Goal: Transaction & Acquisition: Purchase product/service

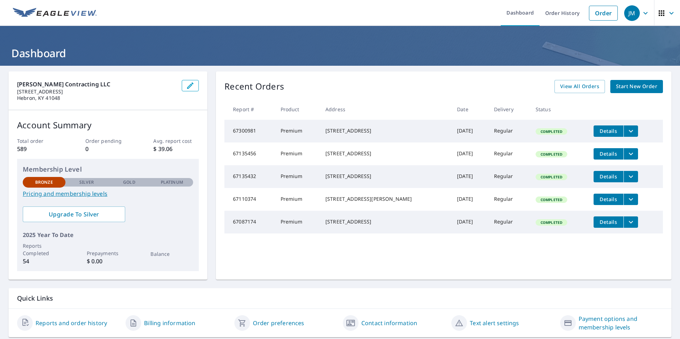
click at [630, 87] on span "Start New Order" at bounding box center [636, 86] width 41 height 9
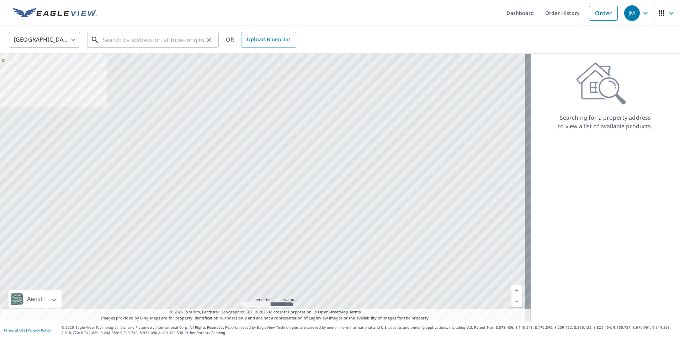
click at [128, 41] on input "text" at bounding box center [153, 40] width 101 height 20
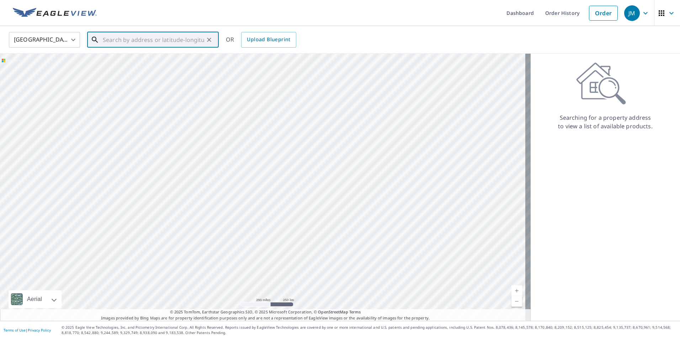
click at [122, 39] on input "text" at bounding box center [153, 40] width 101 height 20
click at [127, 60] on span "[STREET_ADDRESS]" at bounding box center [157, 60] width 112 height 9
type input "[STREET_ADDRESS]"
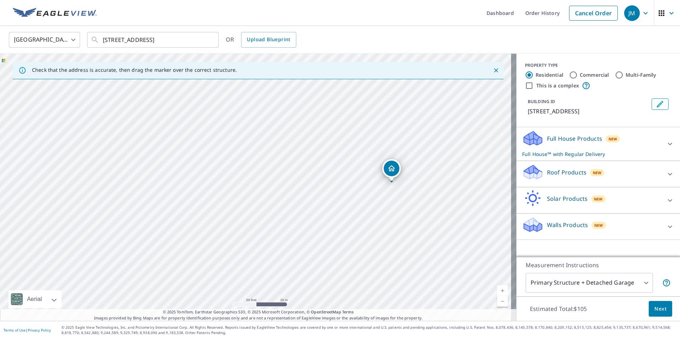
drag, startPoint x: 217, startPoint y: 195, endPoint x: 317, endPoint y: 198, distance: 100.0
click at [317, 198] on div "[STREET_ADDRESS]" at bounding box center [258, 187] width 516 height 267
drag, startPoint x: 225, startPoint y: 186, endPoint x: 277, endPoint y: 195, distance: 52.7
click at [277, 195] on div "[STREET_ADDRESS]" at bounding box center [258, 187] width 516 height 267
drag, startPoint x: 238, startPoint y: 218, endPoint x: 240, endPoint y: 240, distance: 21.8
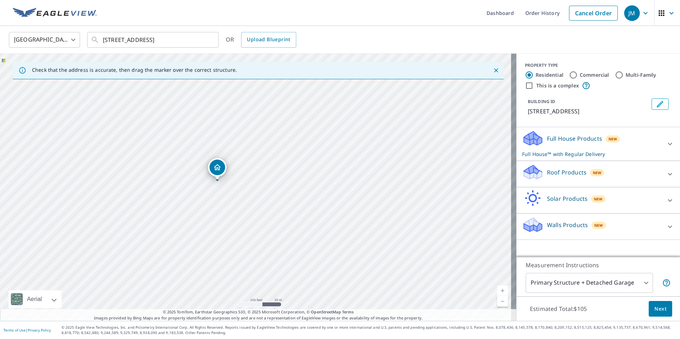
click at [240, 240] on div "[STREET_ADDRESS]" at bounding box center [258, 187] width 516 height 267
drag, startPoint x: 295, startPoint y: 208, endPoint x: 298, endPoint y: 170, distance: 37.8
click at [298, 170] on div "[STREET_ADDRESS]" at bounding box center [258, 187] width 516 height 267
click at [667, 174] on icon at bounding box center [670, 174] width 9 height 9
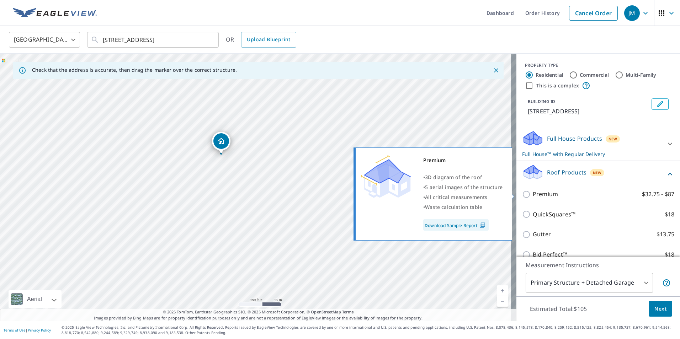
click at [522, 193] on input "Premium $32.75 - $87" at bounding box center [527, 194] width 11 height 9
checkbox input "true"
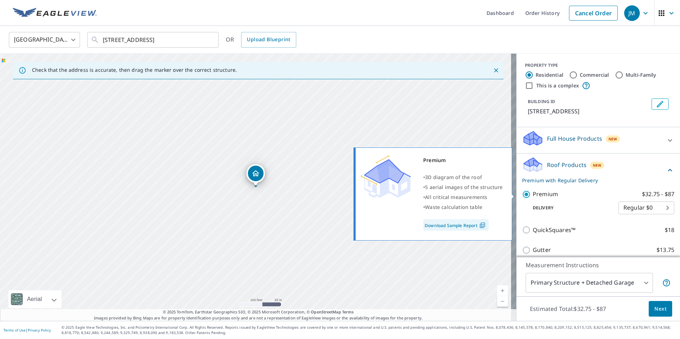
checkbox input "false"
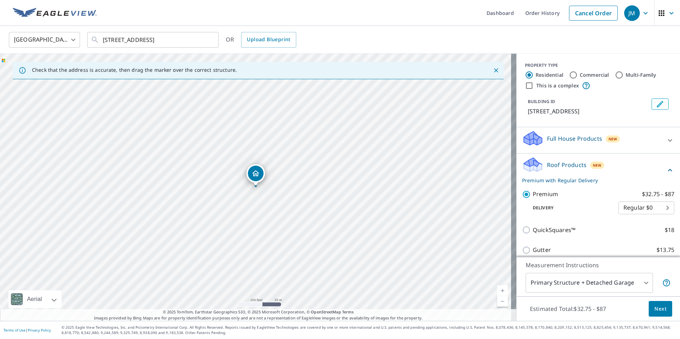
click at [656, 313] on span "Next" at bounding box center [660, 309] width 12 height 9
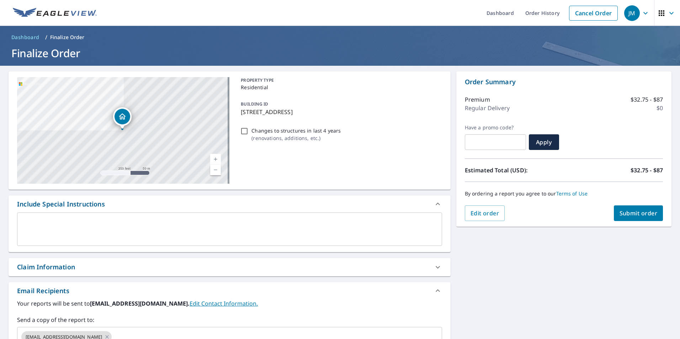
click at [626, 211] on span "Submit order" at bounding box center [639, 213] width 38 height 8
